Goal: Book appointment/travel/reservation

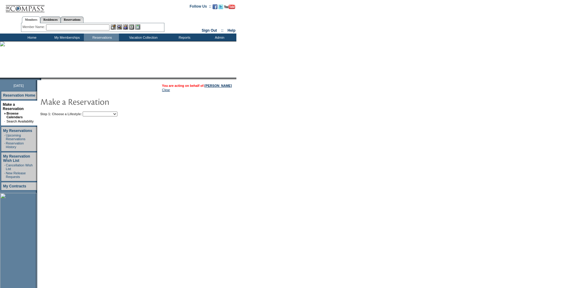
click at [117, 117] on select "Beach Leisure Metropolitan Mountain OIAL for Adventure OIAL for Couples OIAL fo…" at bounding box center [100, 114] width 35 height 5
select select "Leisure"
click at [93, 112] on select "Beach Leisure Metropolitan Mountain OIAL for Adventure OIAL for Couples OIAL fo…" at bounding box center [100, 114] width 35 height 5
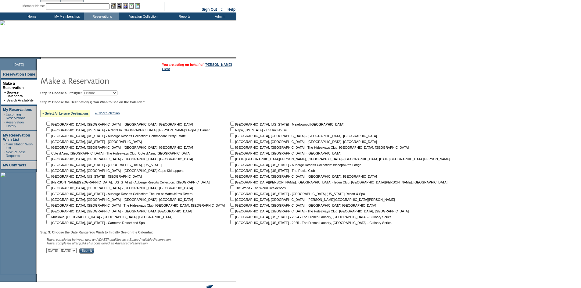
scroll to position [45, 0]
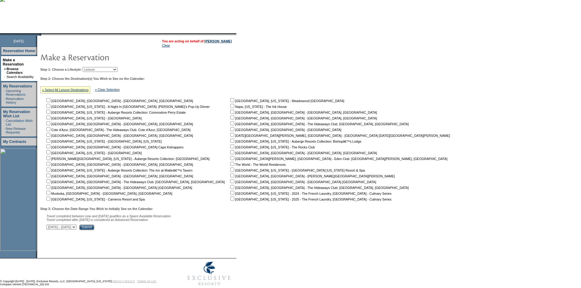
click at [230, 172] on input "checkbox" at bounding box center [232, 170] width 4 height 4
checkbox input "true"
click at [120, 230] on div "Step 3: Choose the Date Range You Wish to Initially See on the Calendar: Travel…" at bounding box center [247, 218] width 414 height 23
click at [77, 230] on select "September 30, 2025 - November 14, 2025 November 15, 2025 - December 29, 2025 De…" at bounding box center [61, 227] width 30 height 5
select select "12/25/2026|2/7/2027"
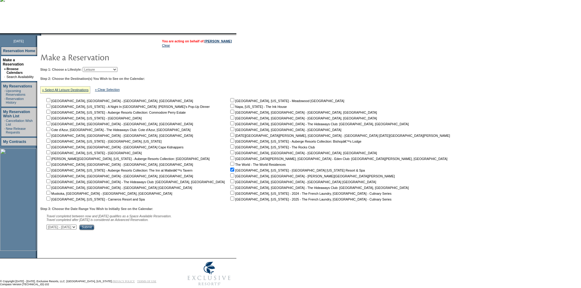
click at [50, 228] on select "September 30, 2025 - November 14, 2025 November 15, 2025 - December 29, 2025 De…" at bounding box center [61, 227] width 30 height 5
click at [94, 228] on input "Submit" at bounding box center [86, 227] width 15 height 5
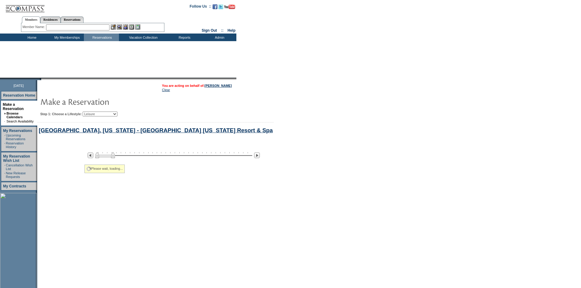
select select "Leisure"
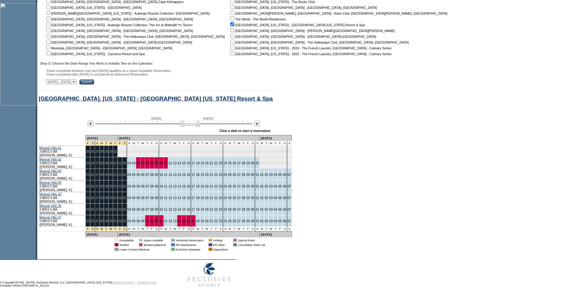
scroll to position [196, 0]
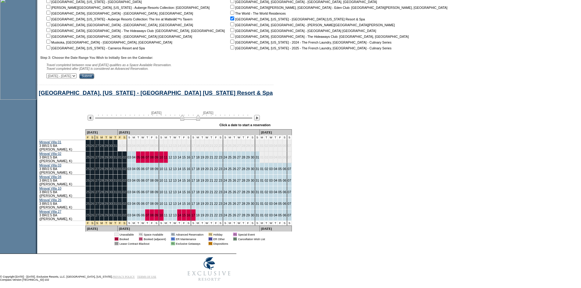
drag, startPoint x: 185, startPoint y: 124, endPoint x: 178, endPoint y: 124, distance: 6.7
click at [180, 121] on img at bounding box center [190, 118] width 20 height 6
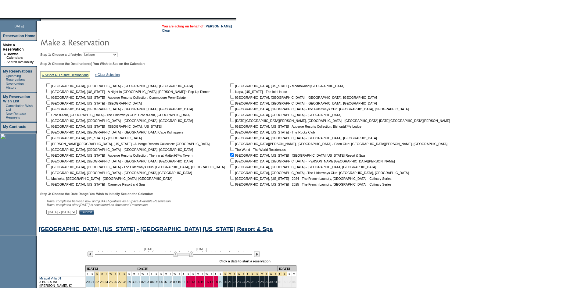
scroll to position [61, 0]
